Goal: Task Accomplishment & Management: Use online tool/utility

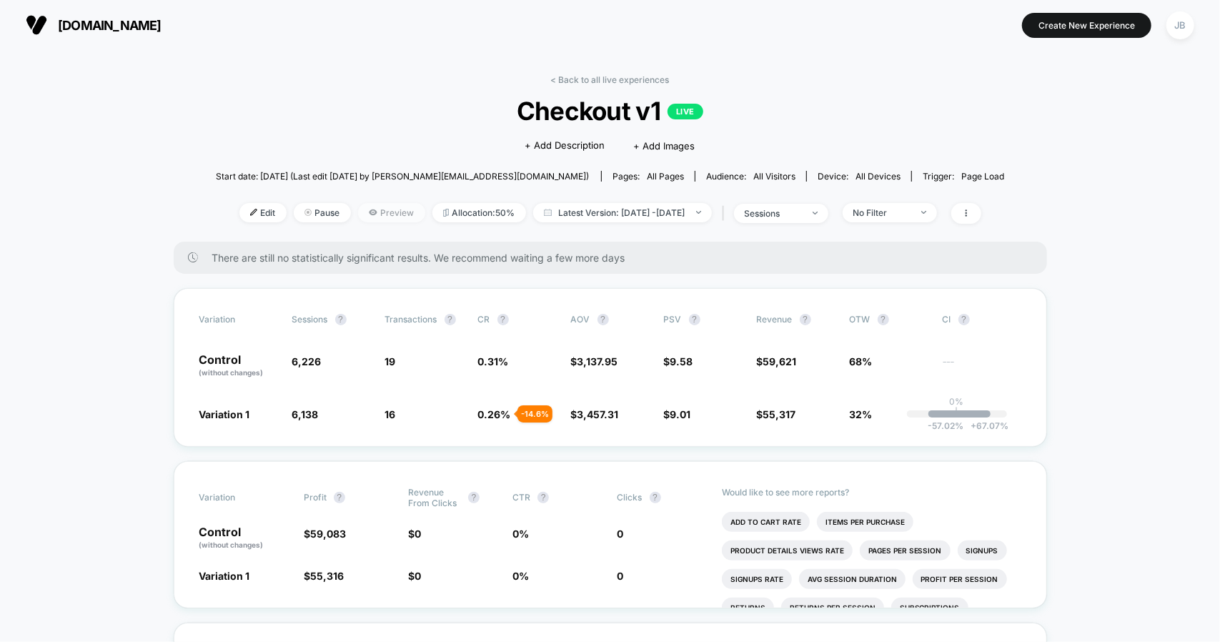
click at [368, 214] on span "Preview" at bounding box center [391, 212] width 67 height 19
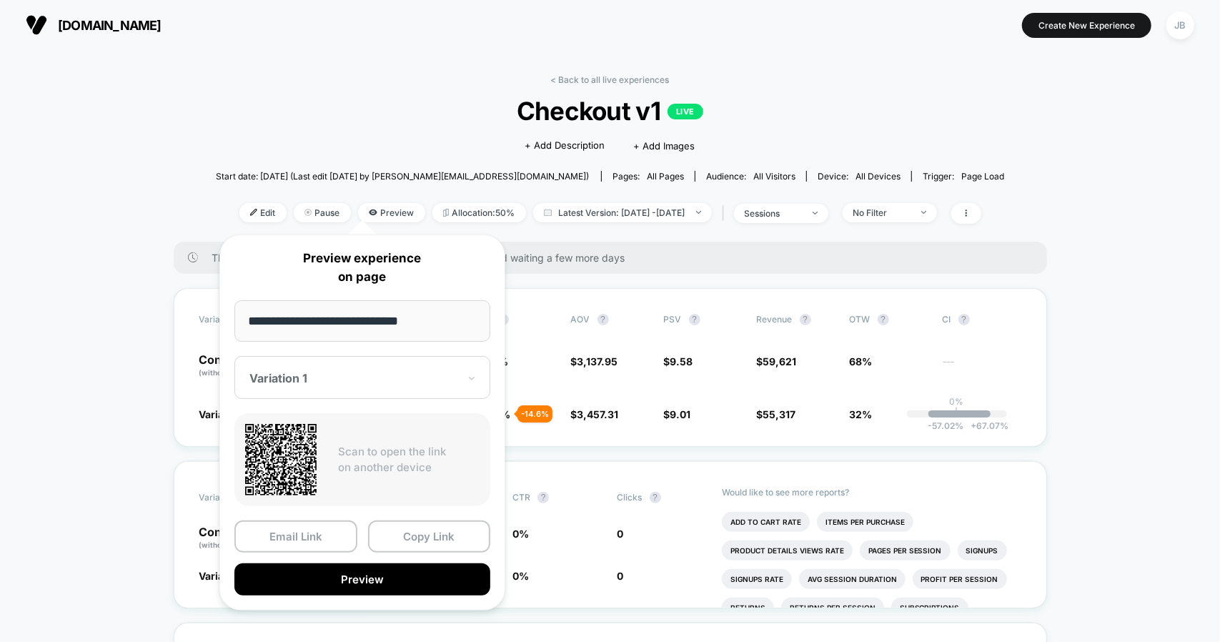
click at [355, 595] on div "**********" at bounding box center [362, 422] width 286 height 376
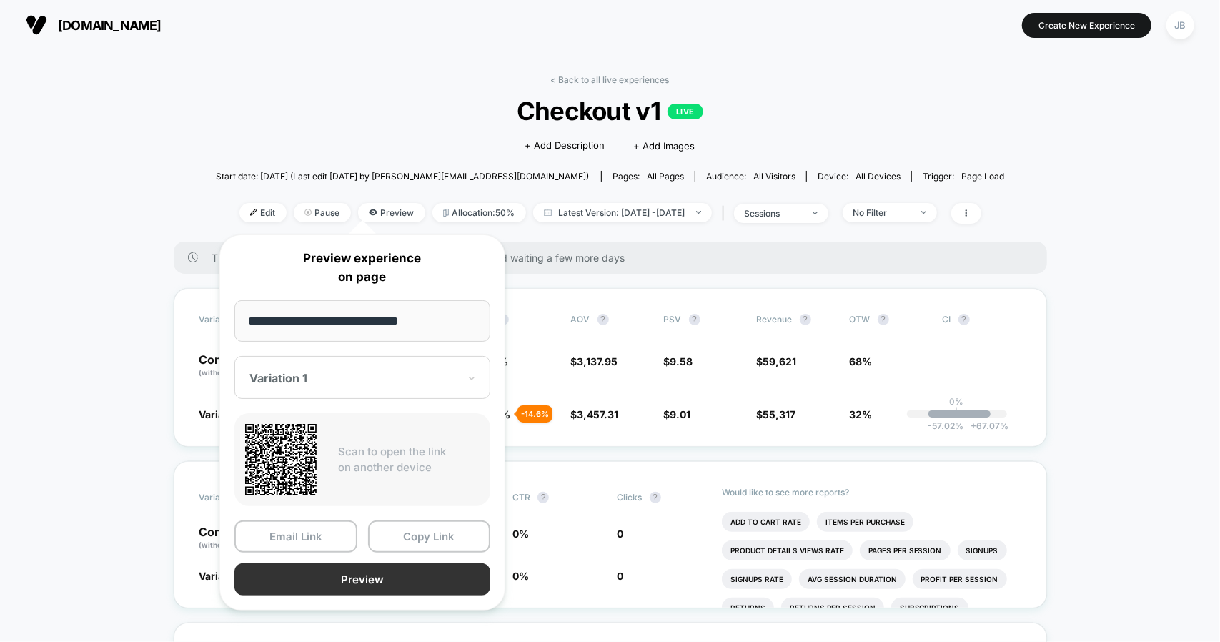
click at [378, 575] on button "Preview" at bounding box center [362, 579] width 256 height 32
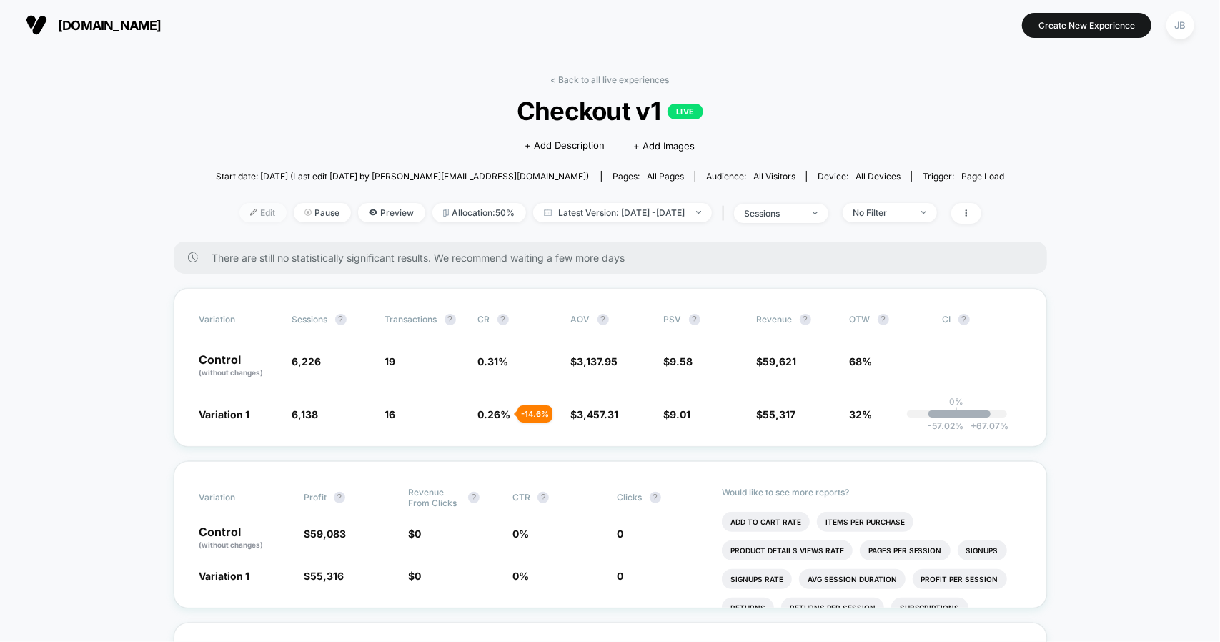
click at [239, 215] on span "Edit" at bounding box center [262, 212] width 47 height 19
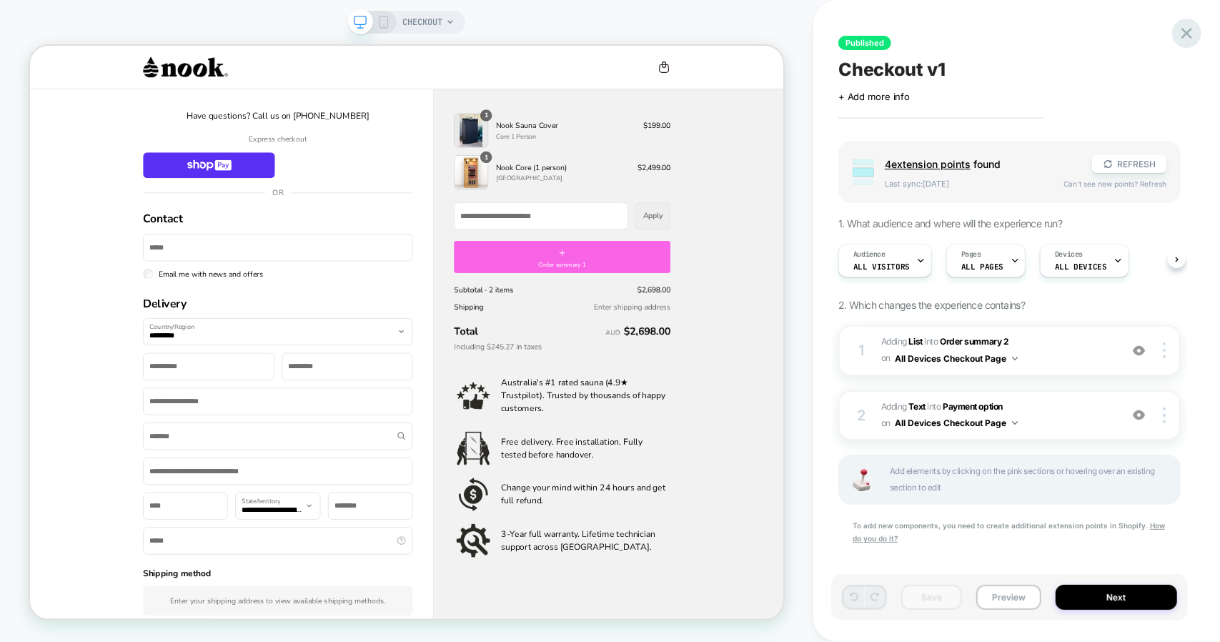
click at [1179, 32] on icon at bounding box center [1186, 33] width 19 height 19
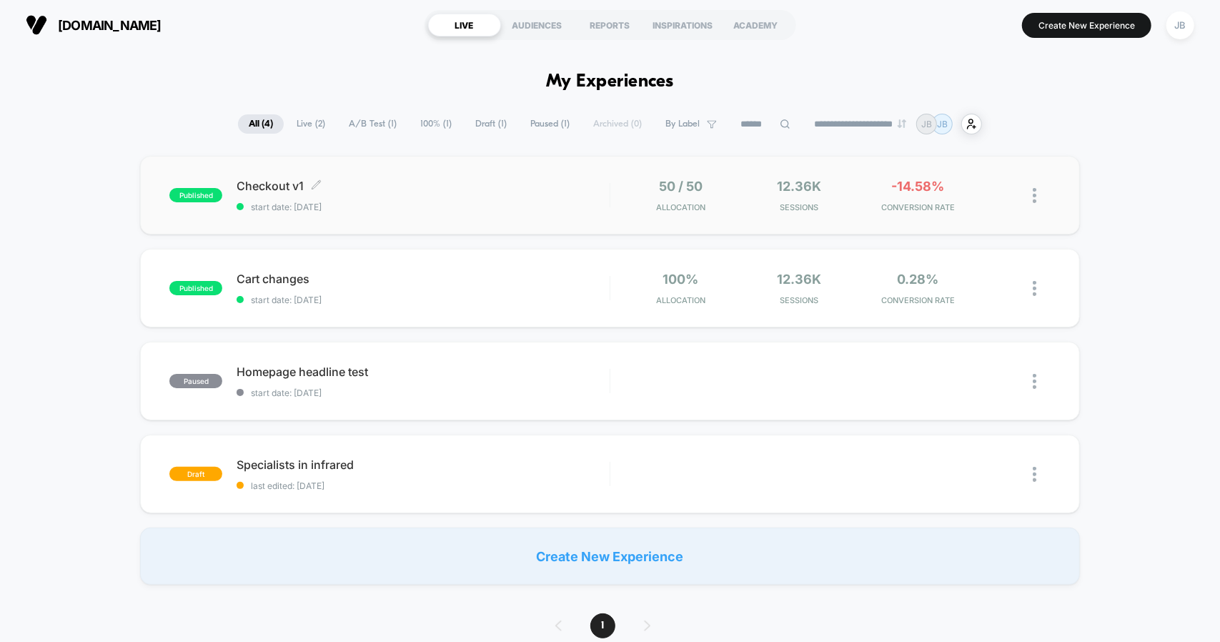
click at [498, 188] on span "Checkout v1 Click to edit experience details" at bounding box center [423, 186] width 372 height 14
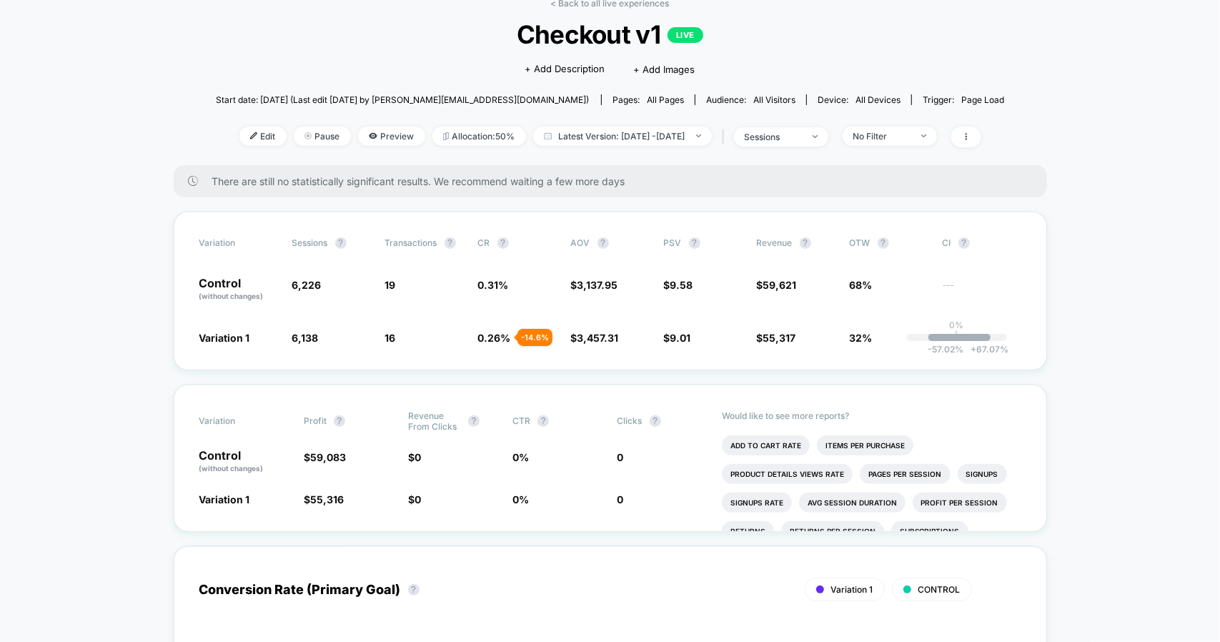
scroll to position [77, 0]
